Goal: Information Seeking & Learning: Learn about a topic

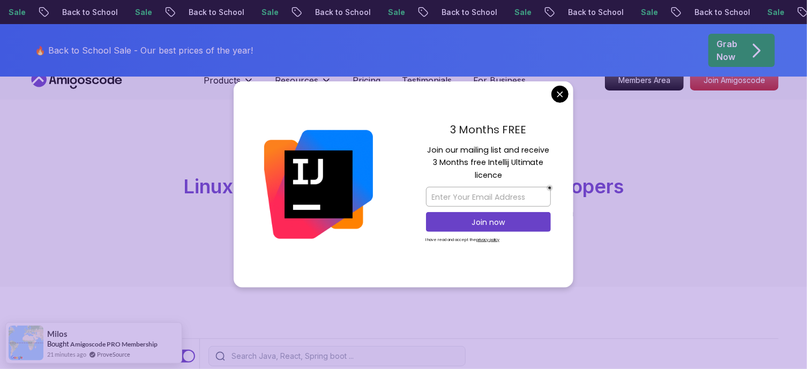
scroll to position [13, 0]
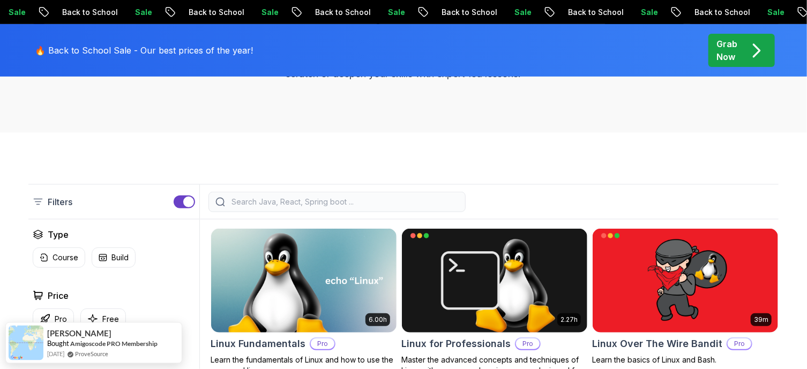
scroll to position [287, 0]
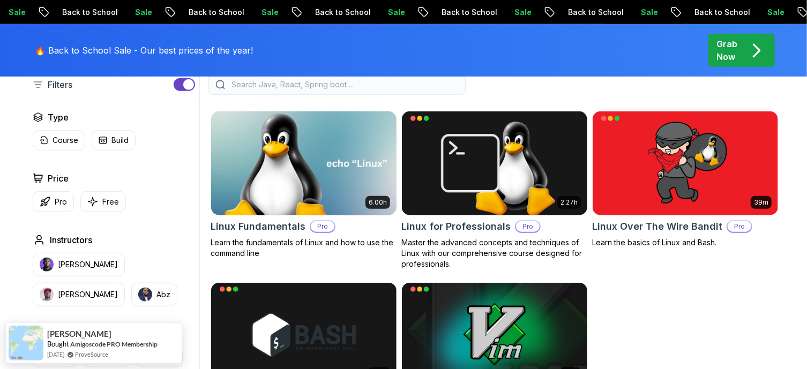
click at [337, 186] on img at bounding box center [303, 163] width 194 height 109
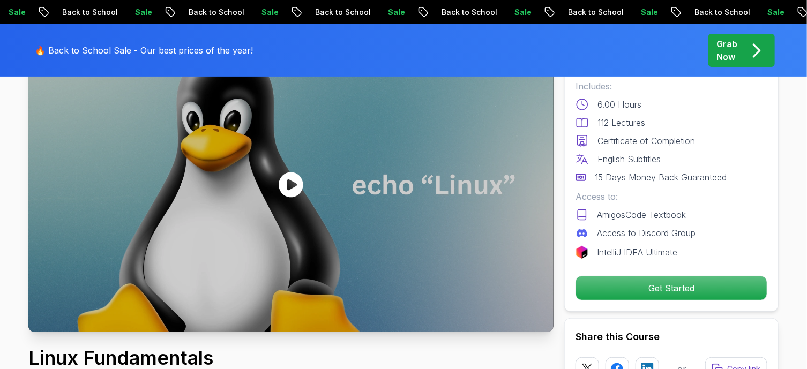
scroll to position [13, 0]
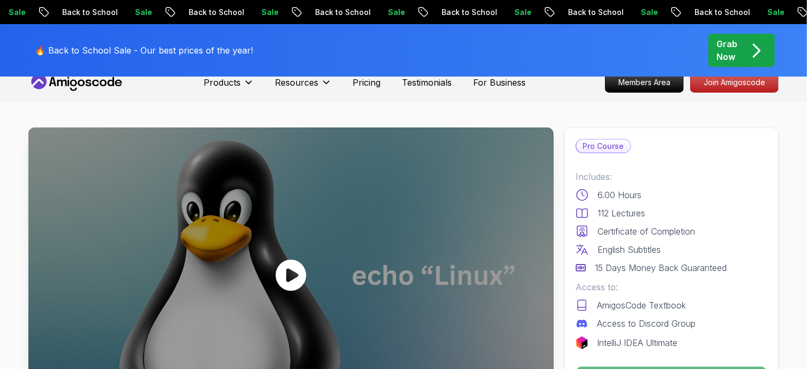
click at [293, 267] on icon at bounding box center [291, 275] width 31 height 32
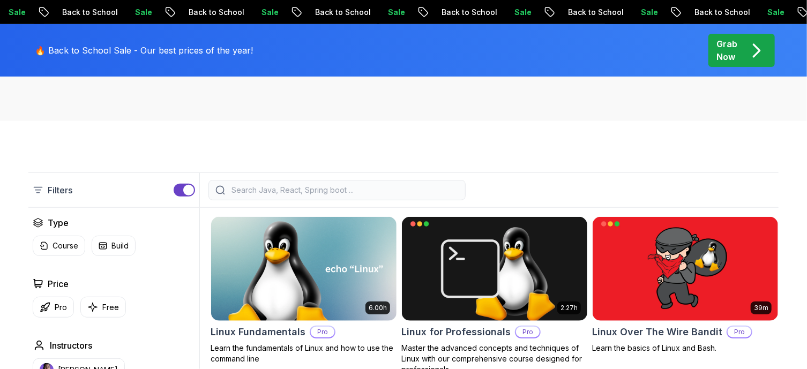
scroll to position [287, 0]
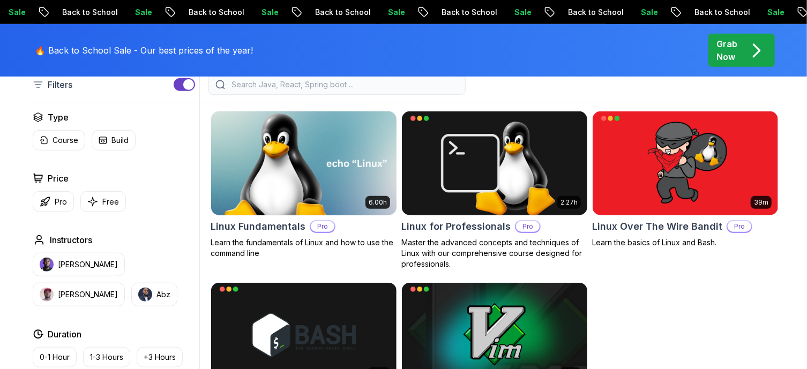
click at [329, 155] on img at bounding box center [303, 163] width 194 height 109
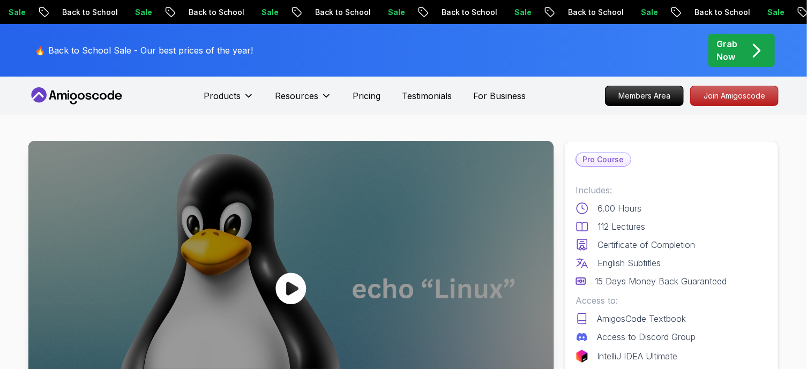
click at [273, 271] on div at bounding box center [290, 288] width 525 height 295
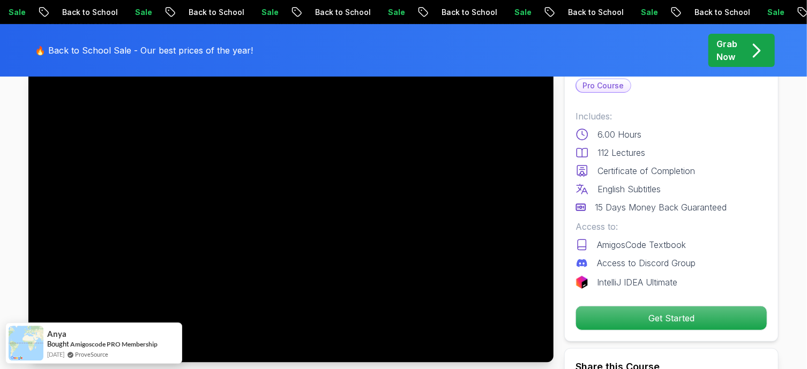
scroll to position [86, 0]
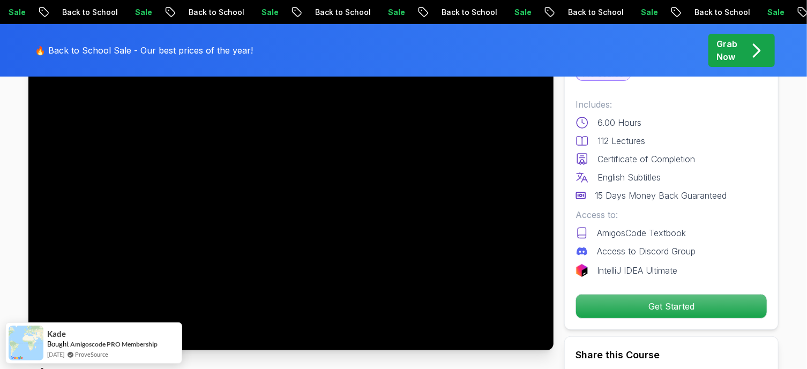
click at [331, 192] on div at bounding box center [290, 202] width 525 height 295
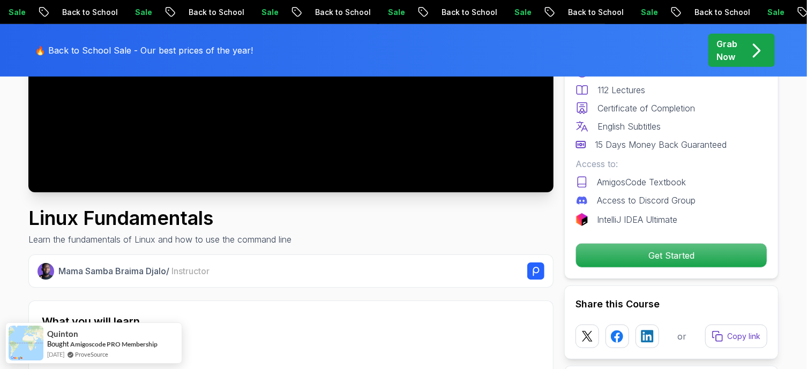
scroll to position [287, 0]
